Goal: Task Accomplishment & Management: Complete application form

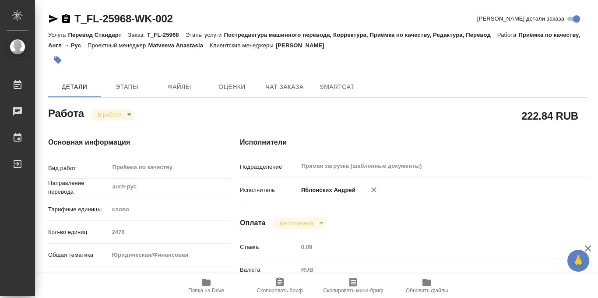
click at [56, 60] on icon "button" at bounding box center [57, 59] width 7 height 7
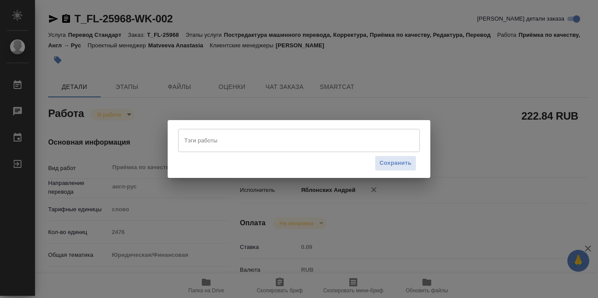
click at [211, 141] on input "Тэги работы" at bounding box center [290, 140] width 217 height 15
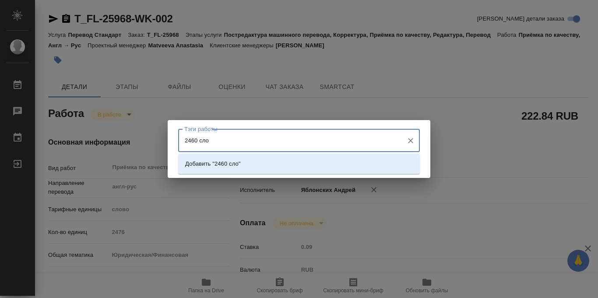
type input "2460 слов"
click at [361, 165] on li "Добавить "2460 слов"" at bounding box center [299, 164] width 242 height 16
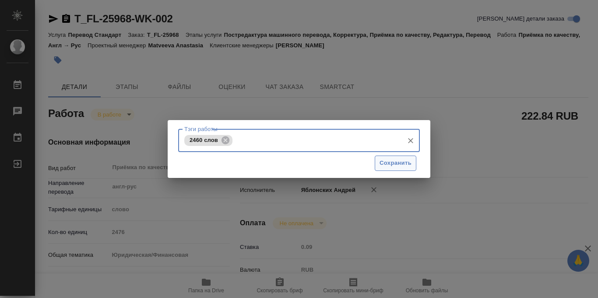
click at [394, 162] on span "Сохранить" at bounding box center [395, 163] width 32 height 10
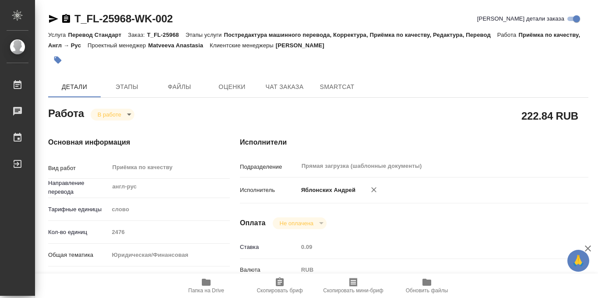
click at [129, 114] on body "🙏 .cls-1 fill:#fff; AWATERA Iablonskikh Andrei Работы 0 Чаты График Выйти T_FL-…" at bounding box center [299, 149] width 598 height 298
type input "completed"
type input "англ-рус"
type input "5a8b1489cc6b4906c91bfd90"
type input "2476"
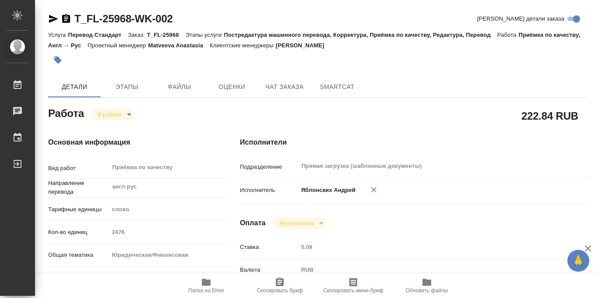
type input "yr-fn"
type input "5f647205b73bc97568ca66bf"
checkbox input "true"
type input "07.10.2025 14:00"
type input "07.10.2025 14:16"
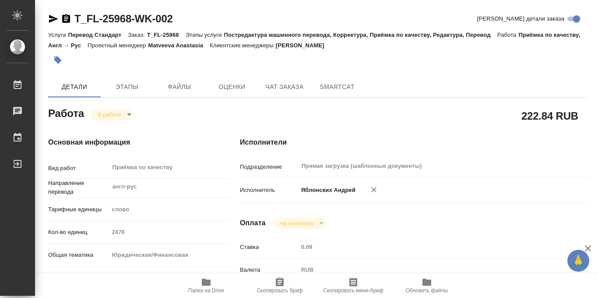
type input "07.10.2025 15:00"
type input "07.10.2025 15:50"
type input "07.10.2025 17:00"
type input "Прямая загрузка (шаблонные документы)"
type input "notPayed"
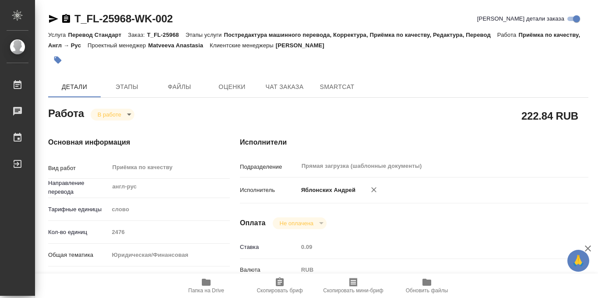
type input "0.09"
type input "RUB"
type input "Matveeva Anastasia"
type input "T_FL-25968"
type input "Перевод Стандарт"
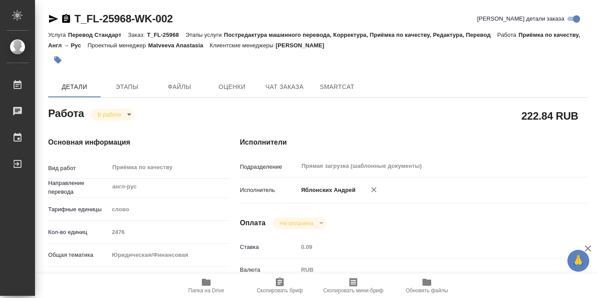
type input "Постредактура машинного перевода, Корректура, Приёмка по качеству, Редактура, П…"
type input "Прохорова Анастасия"
type input "Петрова Валерия"
type input "/Clients/FL_T/Orders/T_FL-25968"
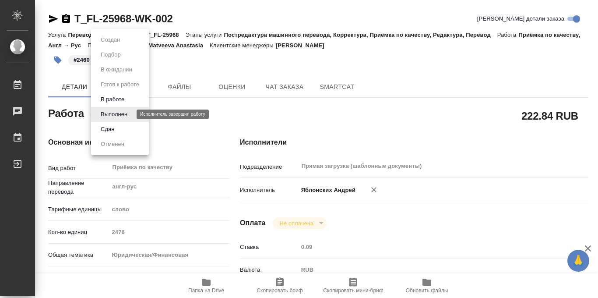
click at [118, 113] on button "Выполнен" at bounding box center [114, 114] width 32 height 10
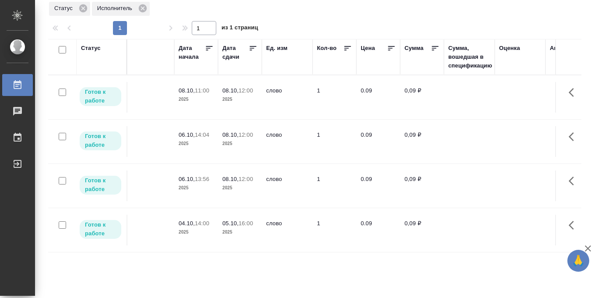
scroll to position [0, 428]
click at [255, 47] on icon at bounding box center [256, 48] width 9 height 9
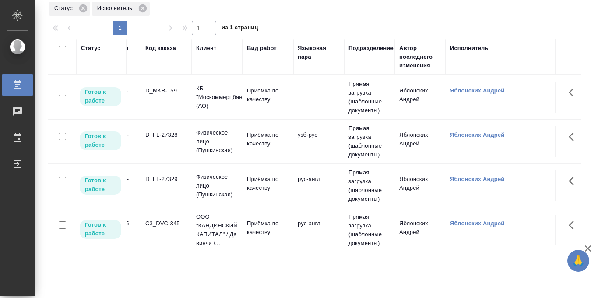
scroll to position [0, 28]
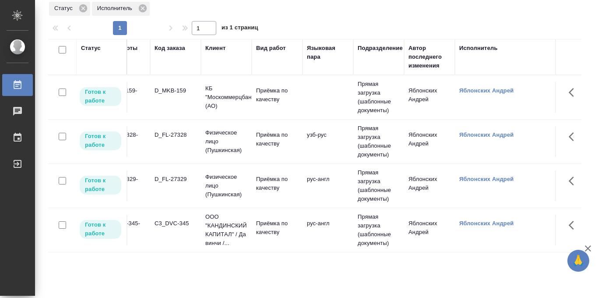
click at [229, 100] on p "КБ "Москоммерцбанк" (АО)" at bounding box center [226, 97] width 42 height 26
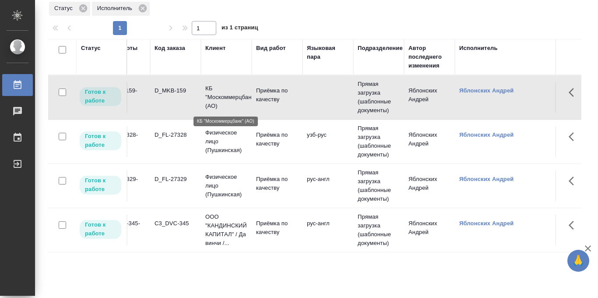
click at [229, 100] on p "КБ "Москоммерцбанк" (АО)" at bounding box center [226, 97] width 42 height 26
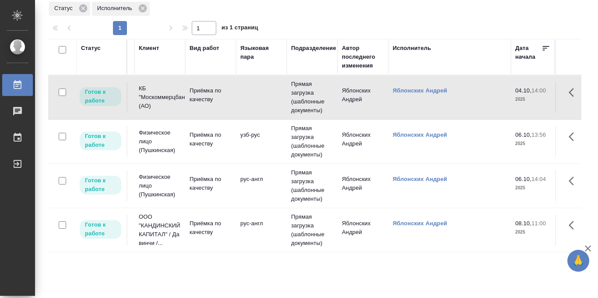
scroll to position [0, 87]
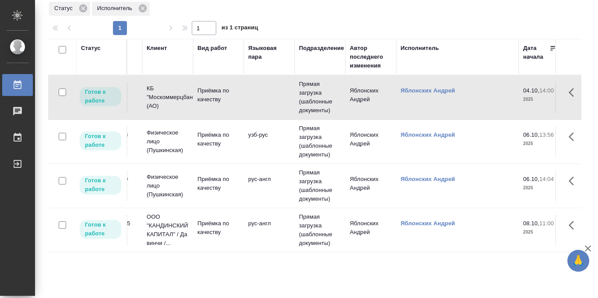
click at [220, 148] on td "Приёмка по качеству" at bounding box center [218, 141] width 51 height 31
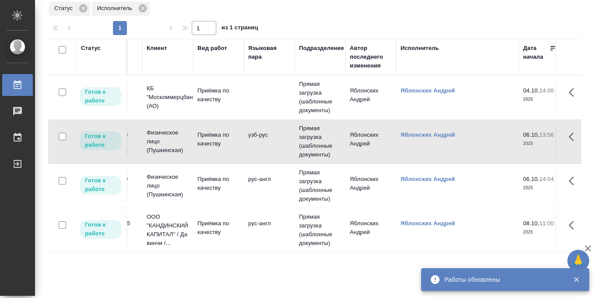
click at [264, 187] on td "рус-англ" at bounding box center [269, 185] width 51 height 31
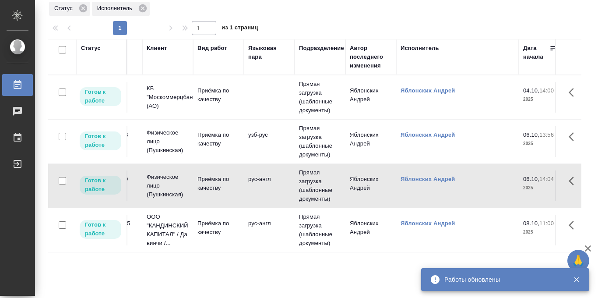
click at [264, 187] on td "рус-англ" at bounding box center [269, 185] width 51 height 31
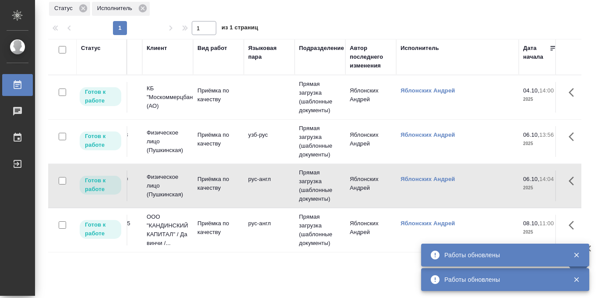
click at [249, 224] on td "рус-англ" at bounding box center [269, 229] width 51 height 31
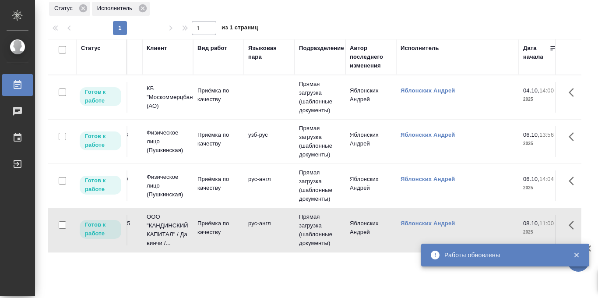
click at [249, 224] on td "рус-англ" at bounding box center [269, 229] width 51 height 31
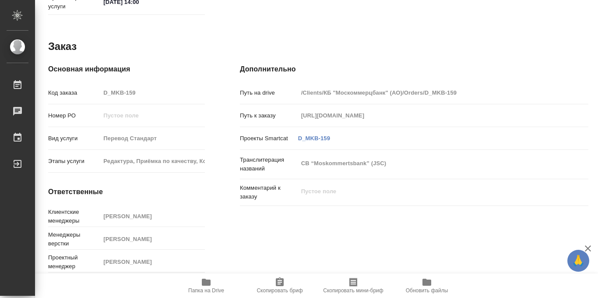
scroll to position [467, 0]
click at [207, 286] on icon "button" at bounding box center [206, 282] width 11 height 11
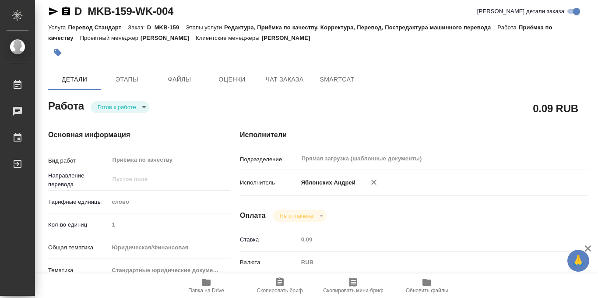
scroll to position [0, 0]
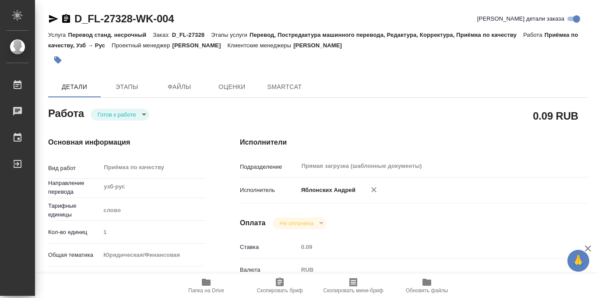
type textarea "x"
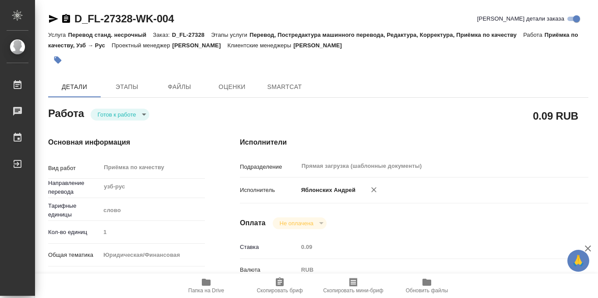
type textarea "x"
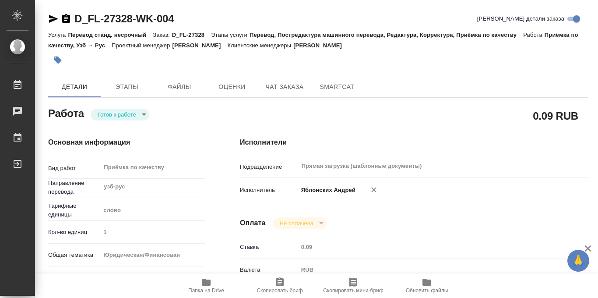
type textarea "x"
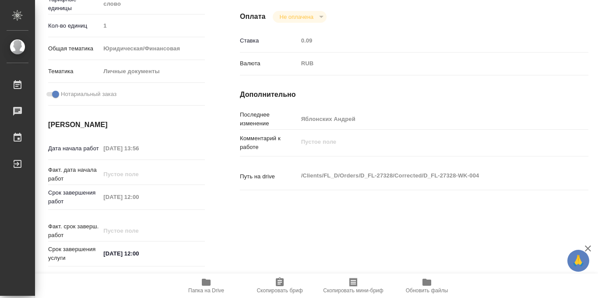
scroll to position [467, 0]
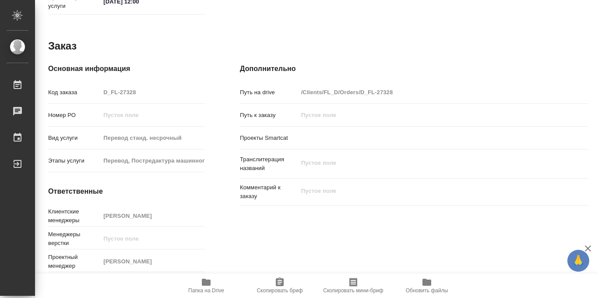
type textarea "x"
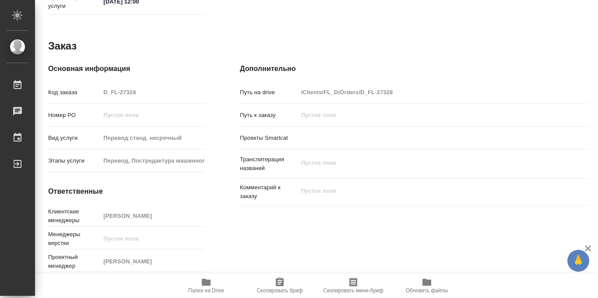
click at [206, 282] on icon "button" at bounding box center [206, 281] width 9 height 7
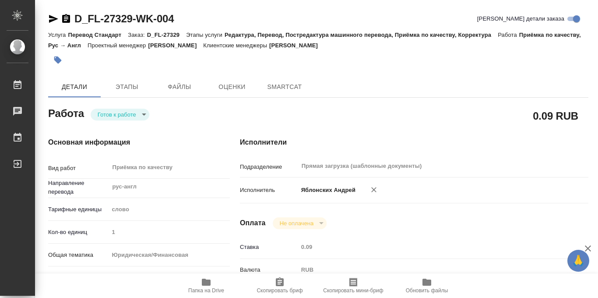
type textarea "x"
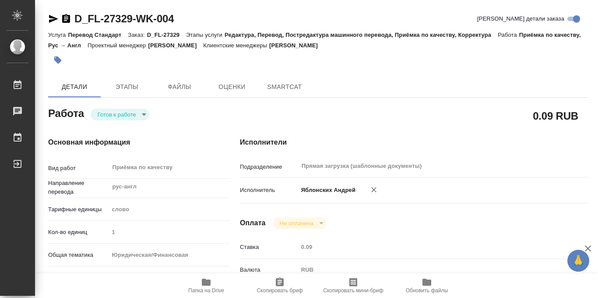
type textarea "x"
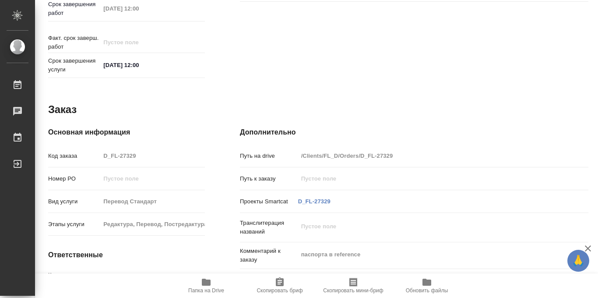
scroll to position [467, 0]
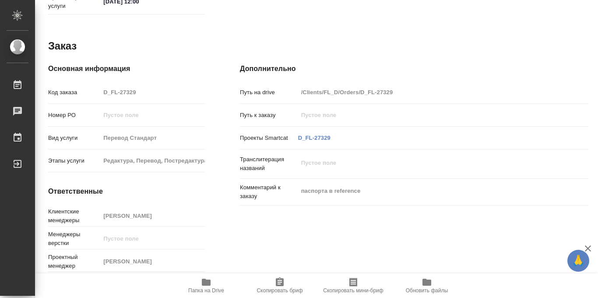
type textarea "x"
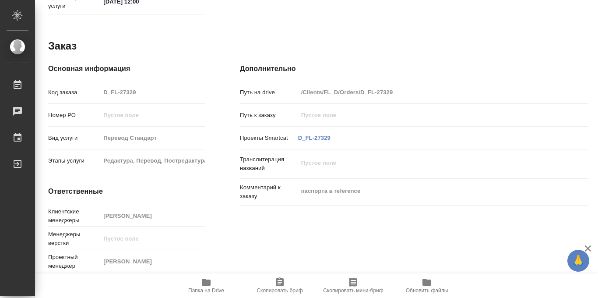
click at [202, 285] on icon "button" at bounding box center [206, 282] width 11 height 11
type textarea "x"
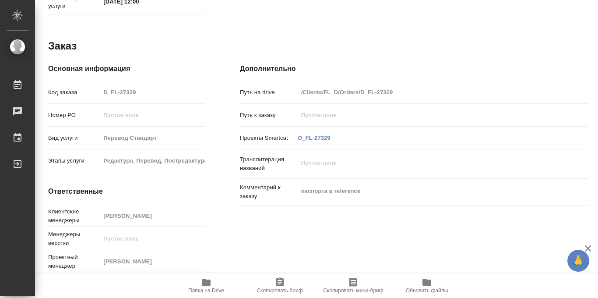
type textarea "x"
click at [205, 284] on icon "button" at bounding box center [206, 281] width 9 height 7
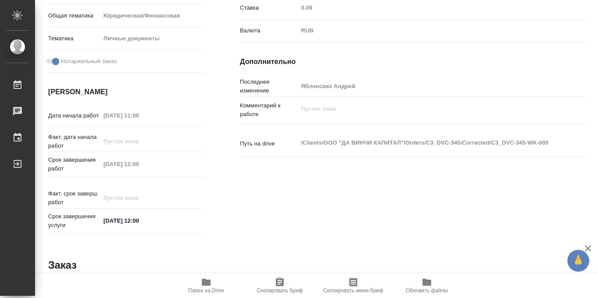
scroll to position [0, 0]
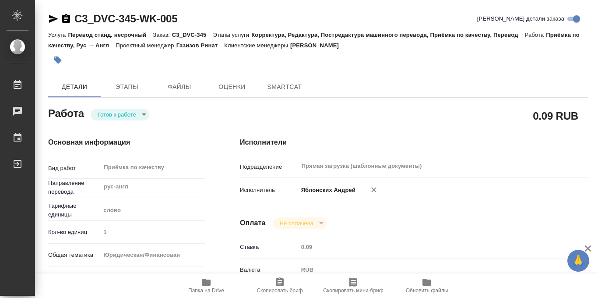
type textarea "x"
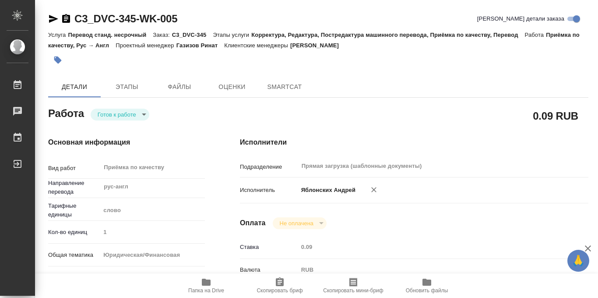
type textarea "x"
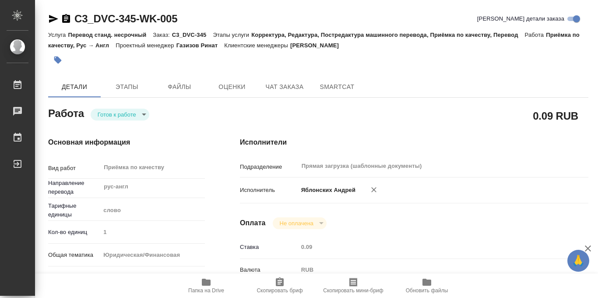
type textarea "x"
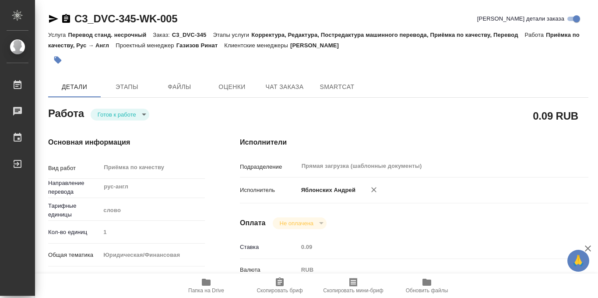
type textarea "x"
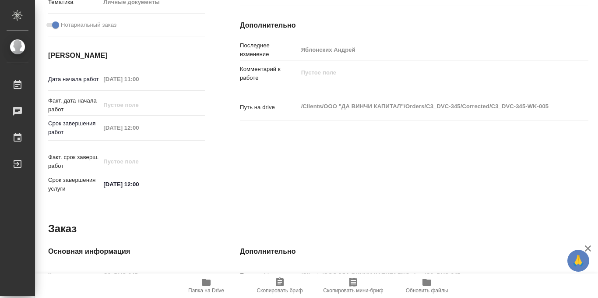
scroll to position [467, 0]
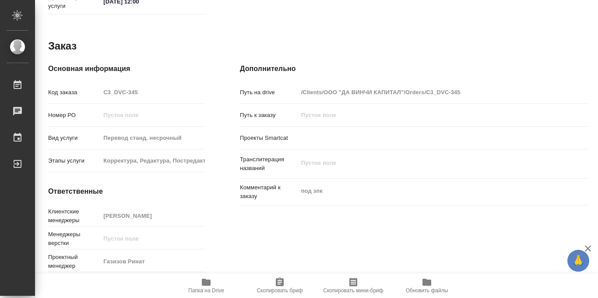
click at [206, 283] on icon "button" at bounding box center [206, 281] width 9 height 7
